Goal: Navigation & Orientation: Find specific page/section

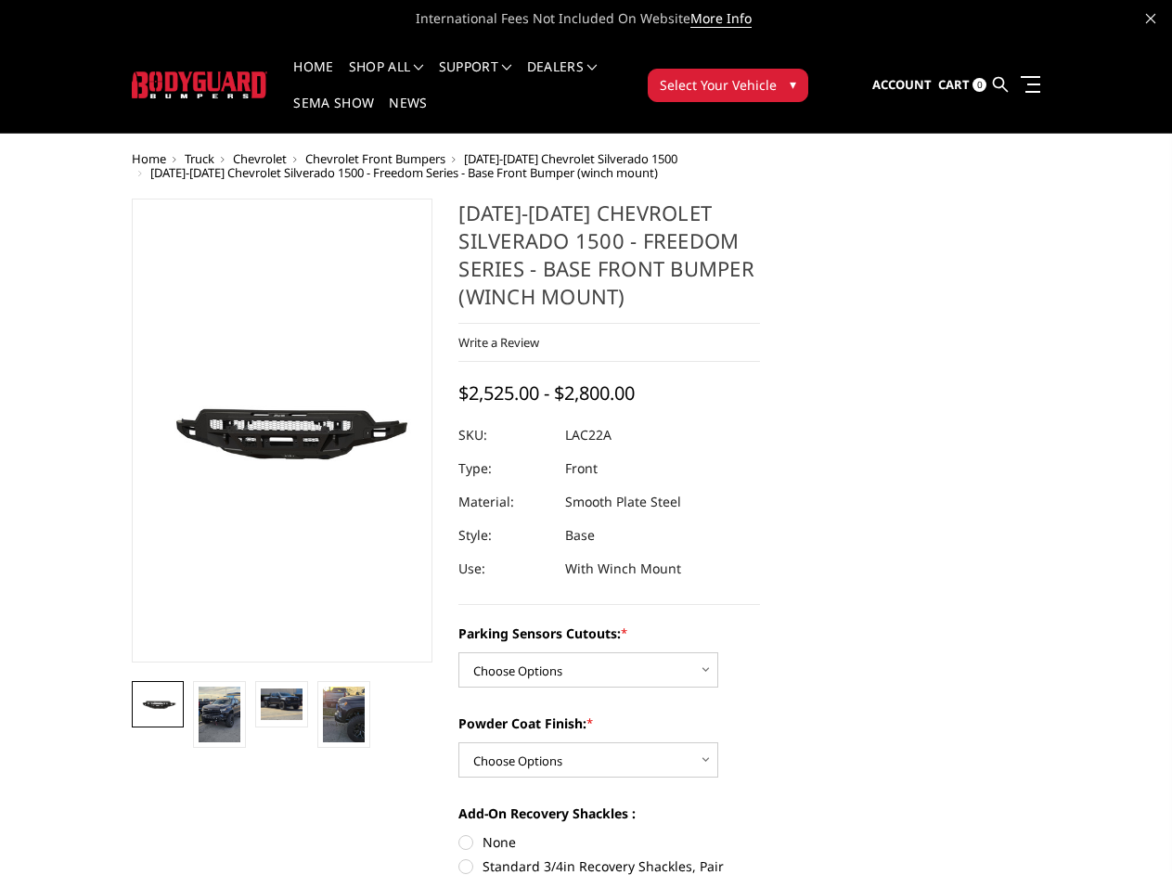
click at [585, 485] on dd "Smooth Plate Steel" at bounding box center [623, 501] width 116 height 33
click at [500, 67] on li "Support FAQ Install Instructions Shipping Warranty Terms & Conditions Cancellat…" at bounding box center [475, 78] width 88 height 36
click at [499, 78] on li "Support FAQ Install Instructions Shipping Warranty Terms & Conditions Cancellat…" at bounding box center [475, 78] width 88 height 36
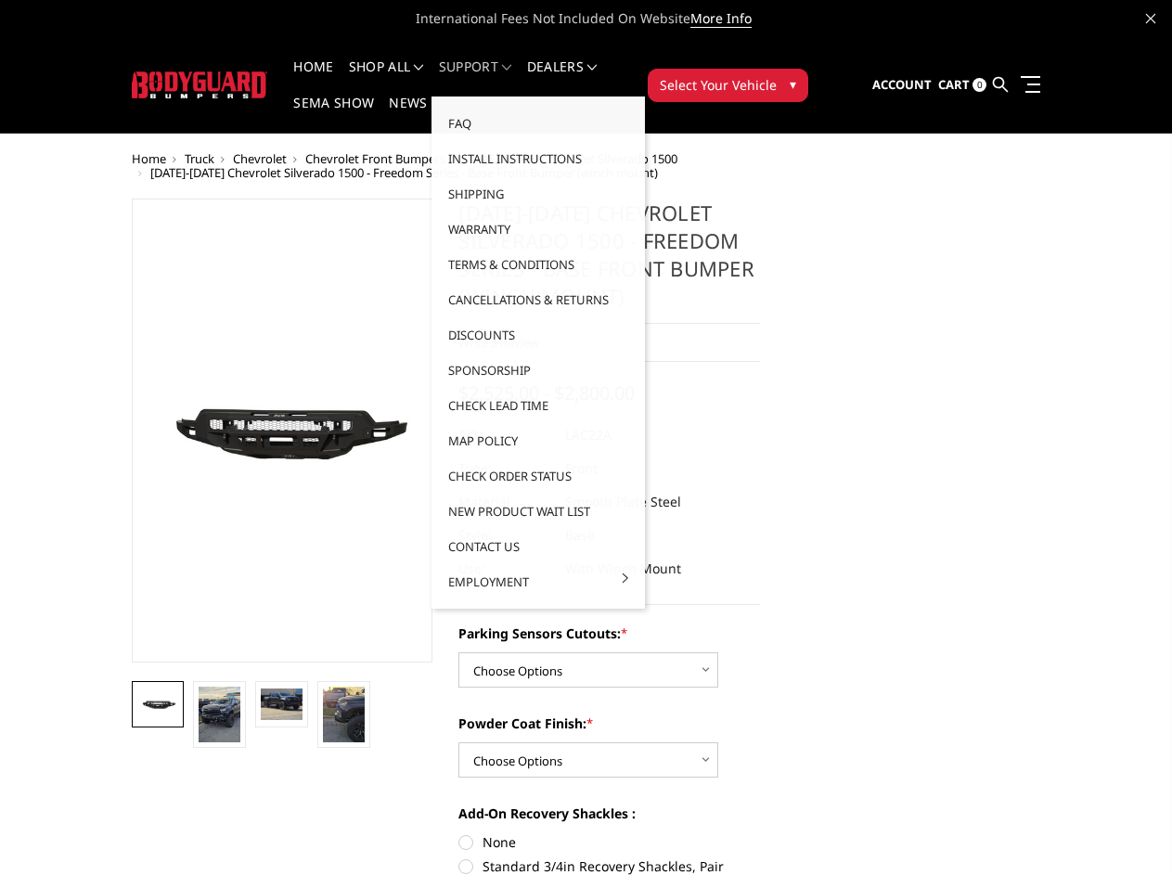
click at [776, 75] on span "Select Your Vehicle" at bounding box center [718, 84] width 117 height 19
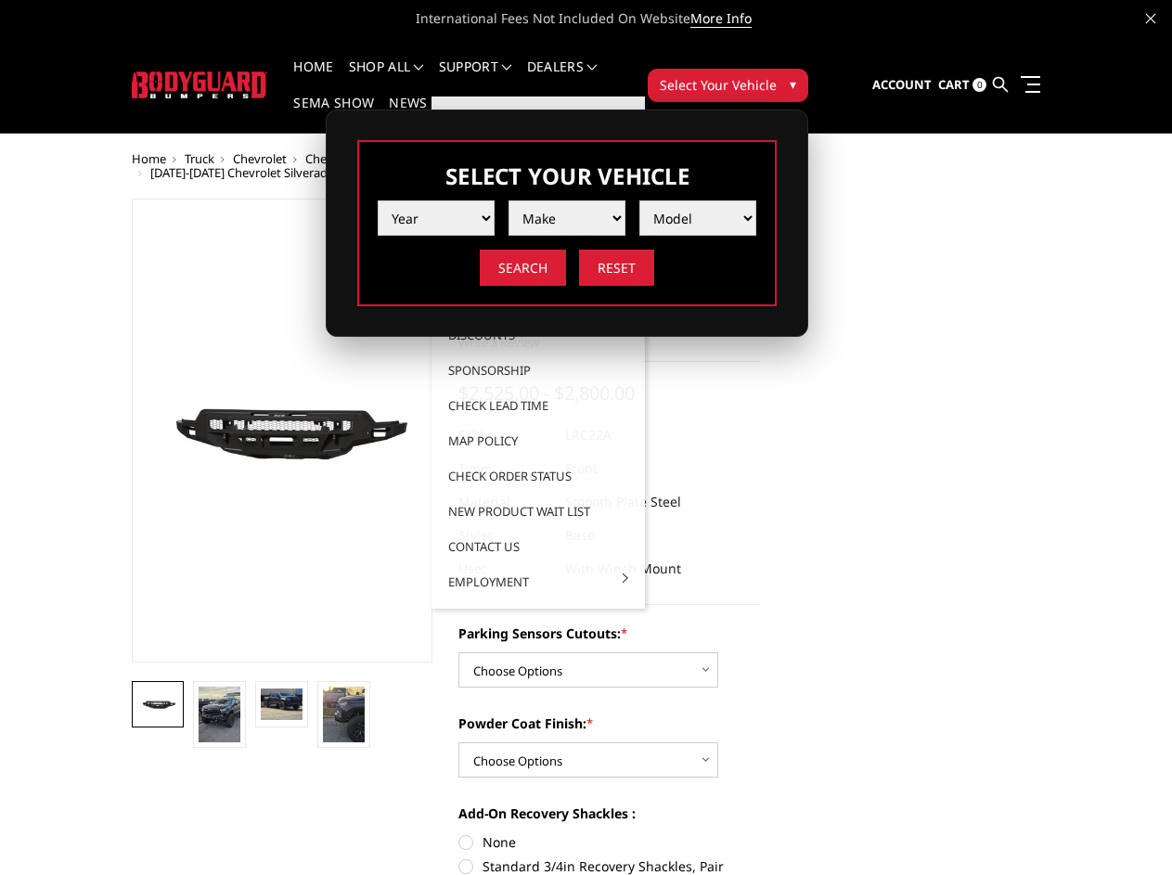
click at [776, 75] on span "Select Your Vehicle" at bounding box center [718, 84] width 117 height 19
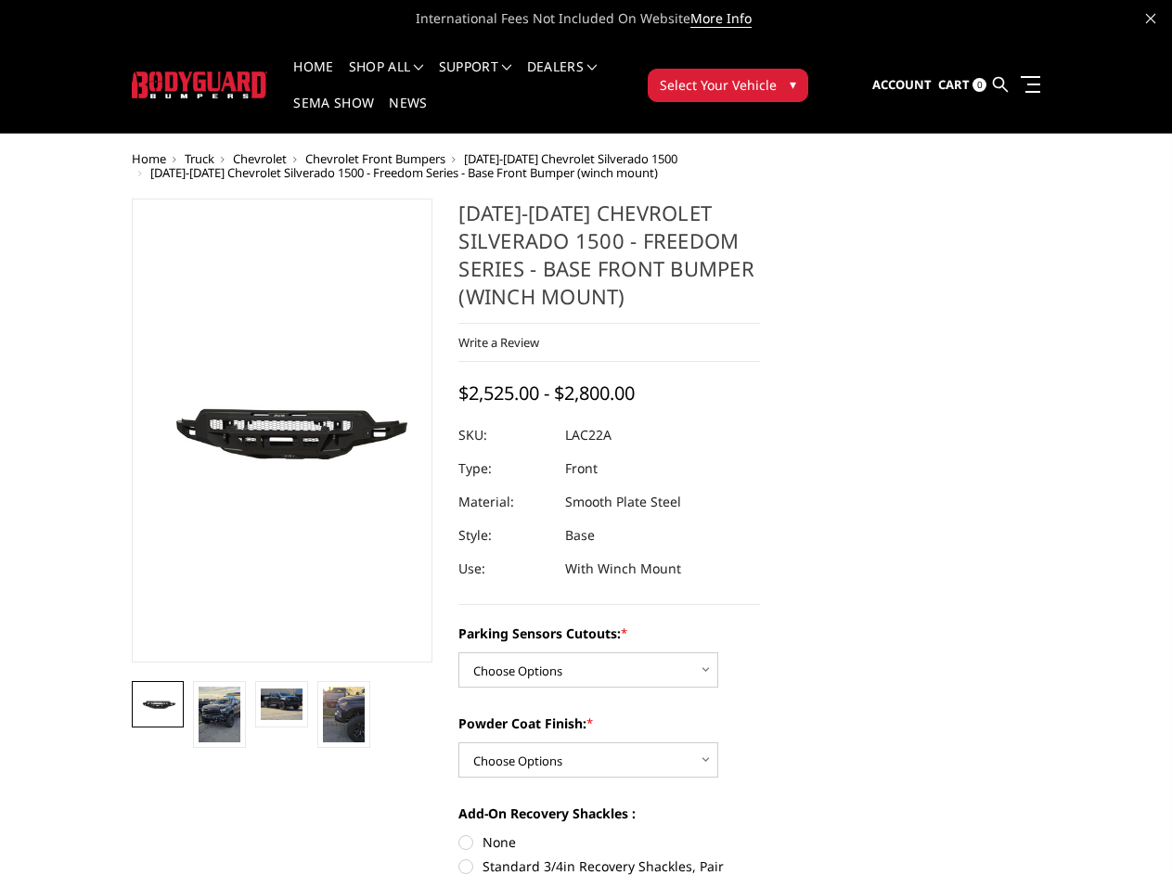
click at [445, 511] on section "[DATE]-[DATE] Chevrolet Silverado 1500 - Freedom Series - Base Front Bumper (wi…" at bounding box center [608, 870] width 327 height 1342
